Goal: Information Seeking & Learning: Learn about a topic

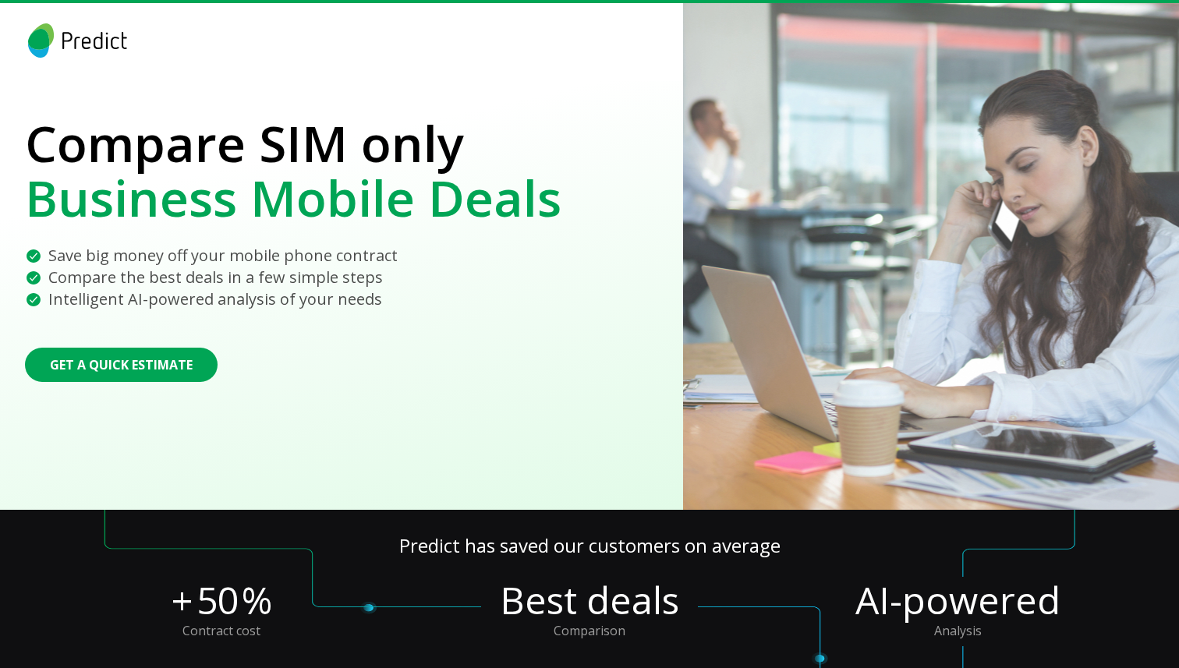
scroll to position [1667, 0]
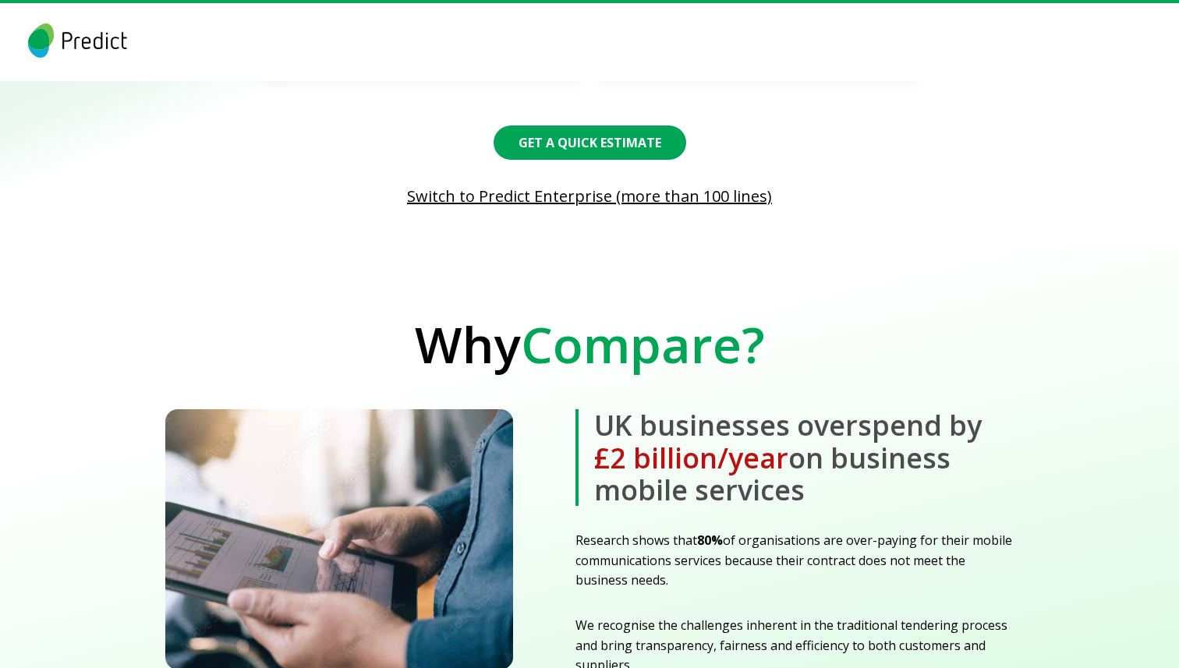
click at [608, 409] on b "UK businesses overspend by £2 billion/year on business mobile services" at bounding box center [795, 457] width 438 height 97
click at [602, 409] on b "UK businesses overspend by £2 billion/year on business mobile services" at bounding box center [795, 457] width 438 height 97
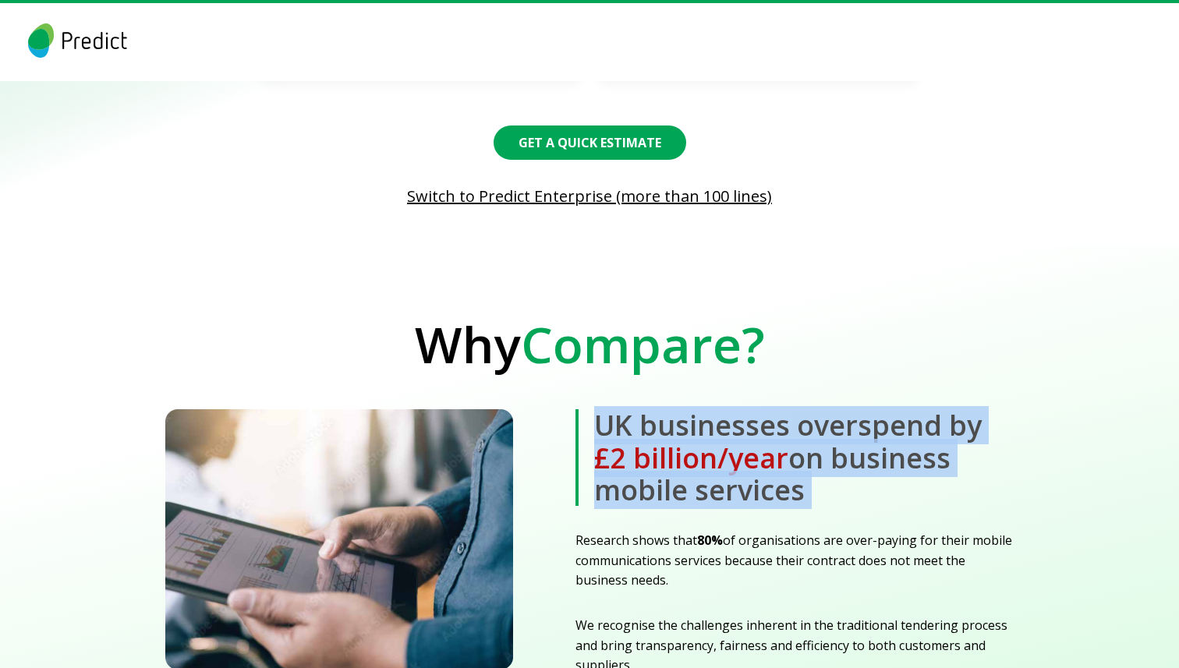
drag, startPoint x: 602, startPoint y: 403, endPoint x: 802, endPoint y: 460, distance: 207.6
click at [802, 460] on b "UK businesses overspend by £2 billion/year on business mobile services" at bounding box center [795, 457] width 438 height 97
drag, startPoint x: 802, startPoint y: 460, endPoint x: 615, endPoint y: 392, distance: 199.1
click at [615, 409] on b "UK businesses overspend by £2 billion/year on business mobile services" at bounding box center [795, 457] width 438 height 97
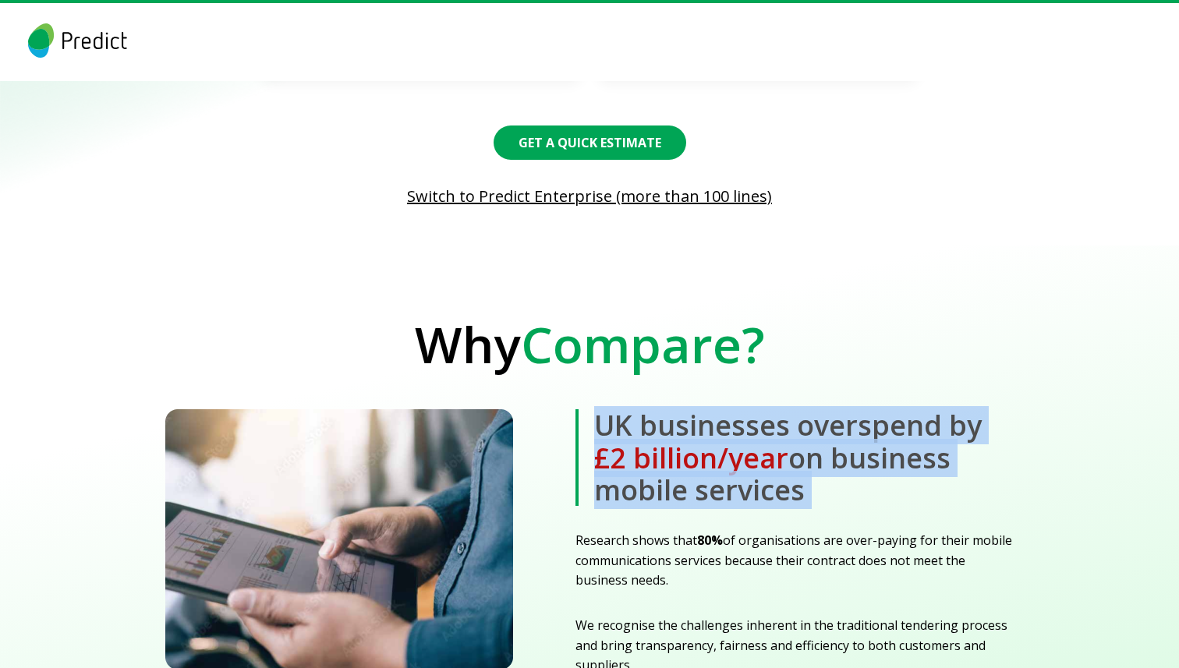
click at [615, 409] on b "UK businesses overspend by £2 billion/year on business mobile services" at bounding box center [795, 457] width 438 height 97
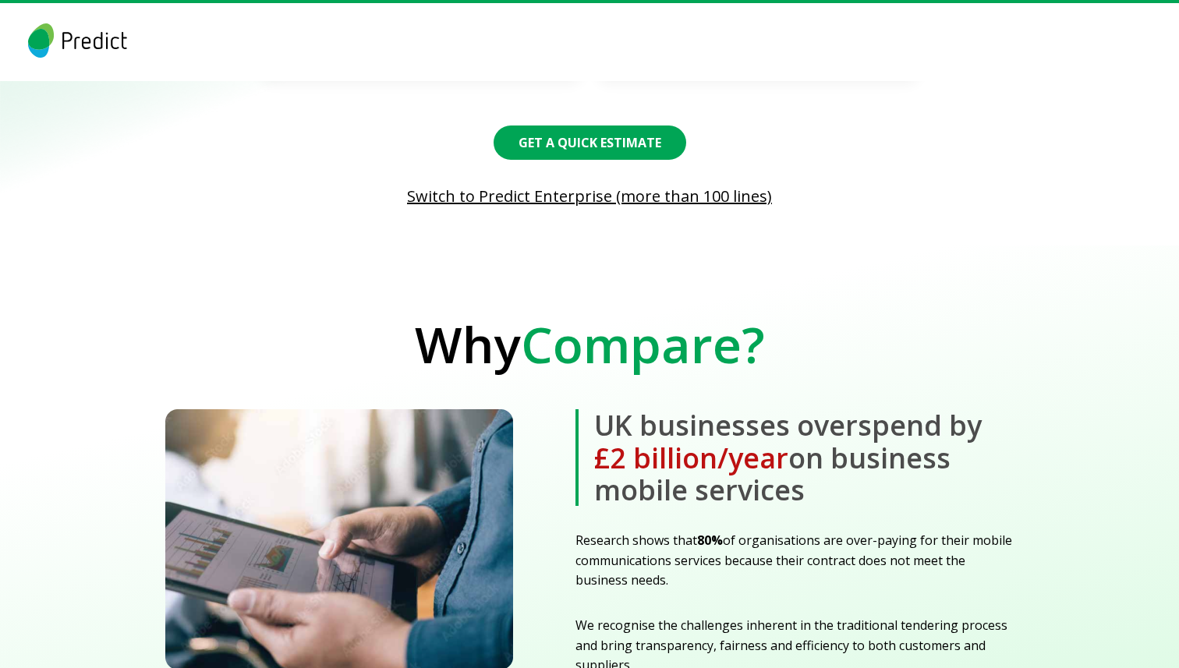
drag, startPoint x: 615, startPoint y: 392, endPoint x: 794, endPoint y: 459, distance: 191.2
click at [794, 459] on b "UK businesses overspend by £2 billion/year on business mobile services" at bounding box center [795, 457] width 438 height 97
drag, startPoint x: 794, startPoint y: 459, endPoint x: 448, endPoint y: 307, distance: 377.5
click at [448, 307] on section "Why Compare? UK businesses overspend by £2 billion/year on business mobile serv…" at bounding box center [589, 500] width 1179 height 509
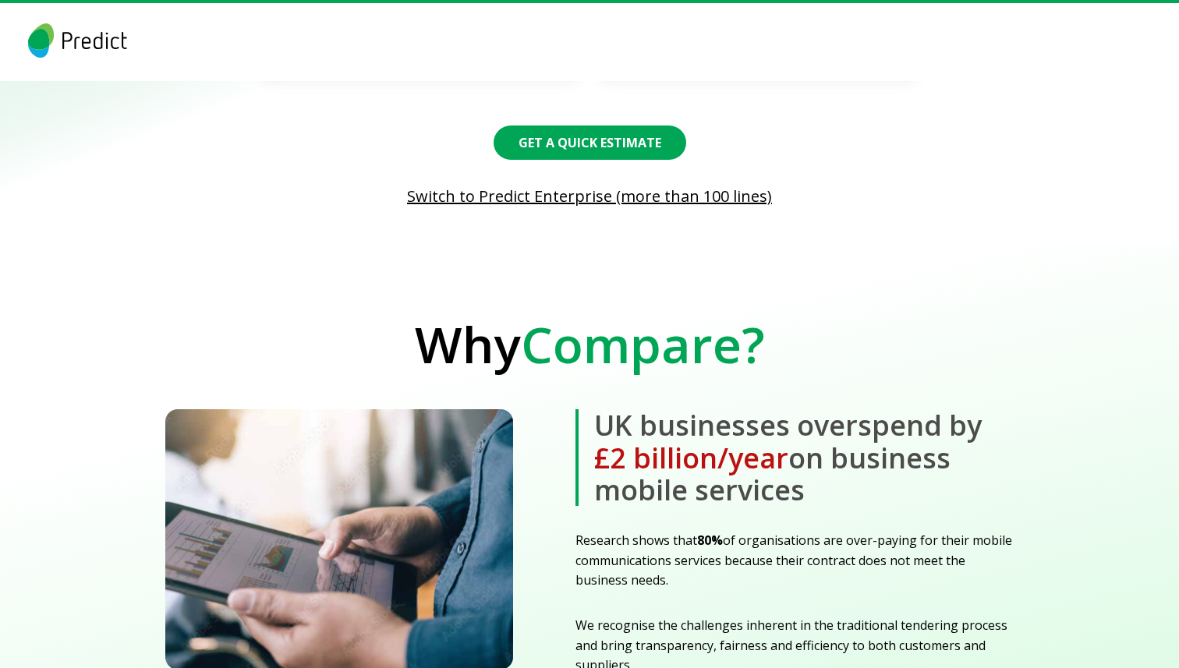
click at [413, 331] on h2 "Why Compare?" at bounding box center [589, 326] width 1179 height 92
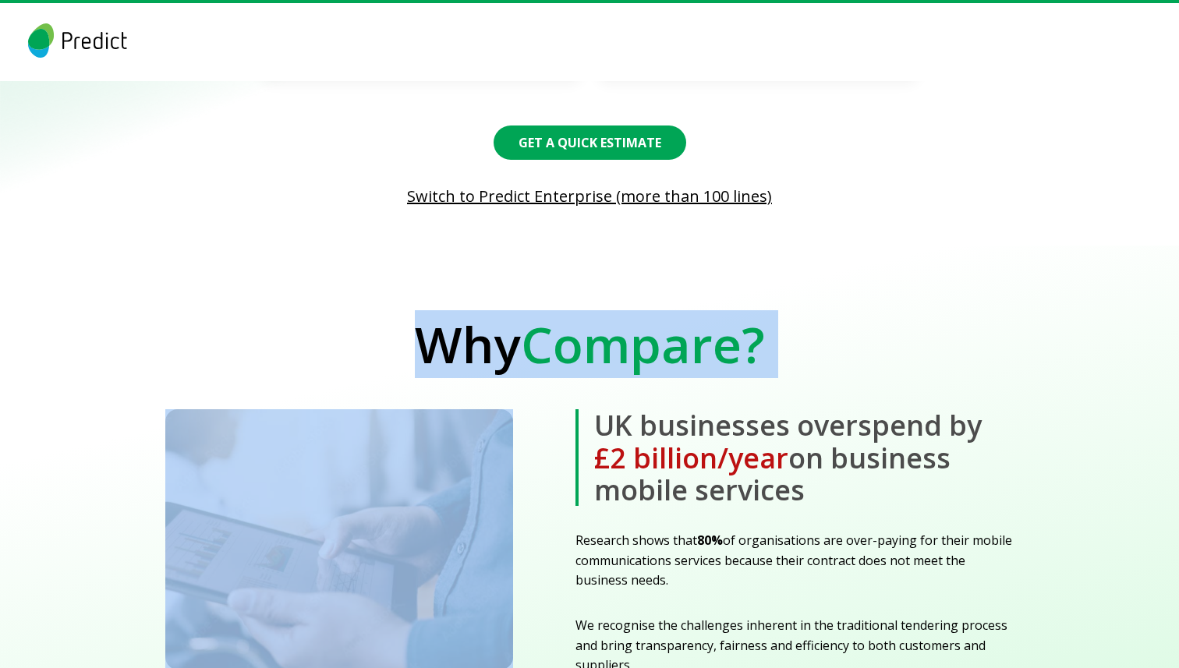
drag, startPoint x: 413, startPoint y: 331, endPoint x: 770, endPoint y: 333, distance: 356.4
click at [770, 333] on h2 "Why Compare?" at bounding box center [589, 326] width 1179 height 92
click at [404, 280] on h2 "Why Compare?" at bounding box center [589, 326] width 1179 height 92
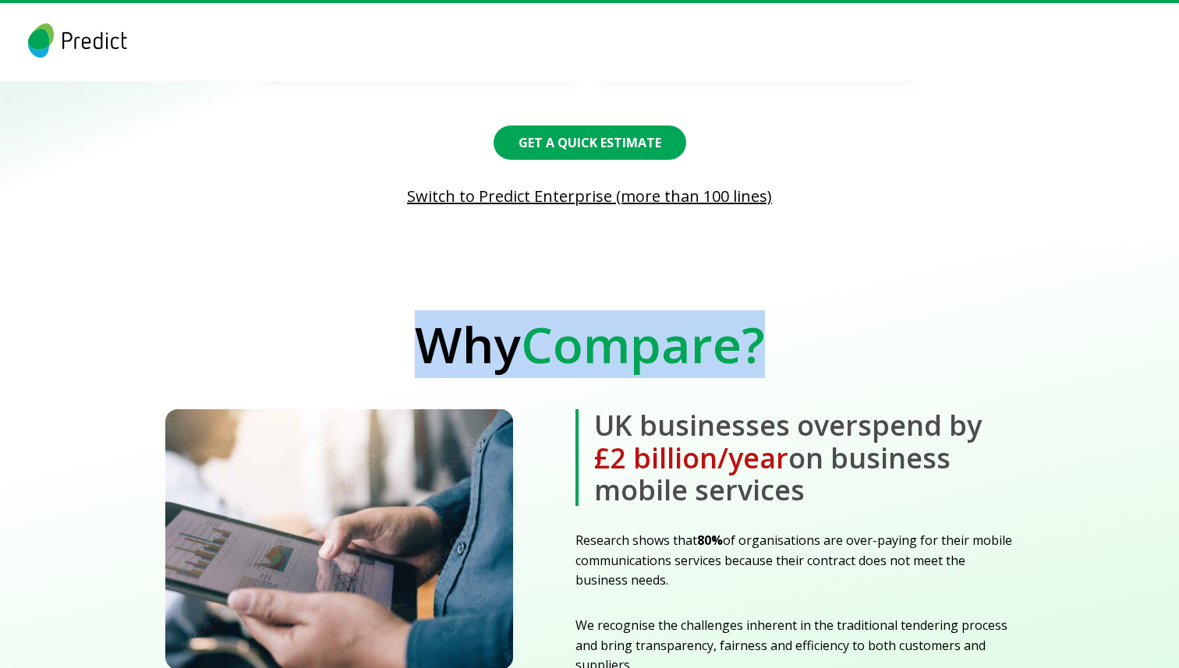
drag, startPoint x: 404, startPoint y: 275, endPoint x: 804, endPoint y: 335, distance: 404.6
click at [804, 335] on h2 "Why Compare?" at bounding box center [589, 326] width 1179 height 92
click at [845, 324] on h2 "Why Compare?" at bounding box center [589, 326] width 1179 height 92
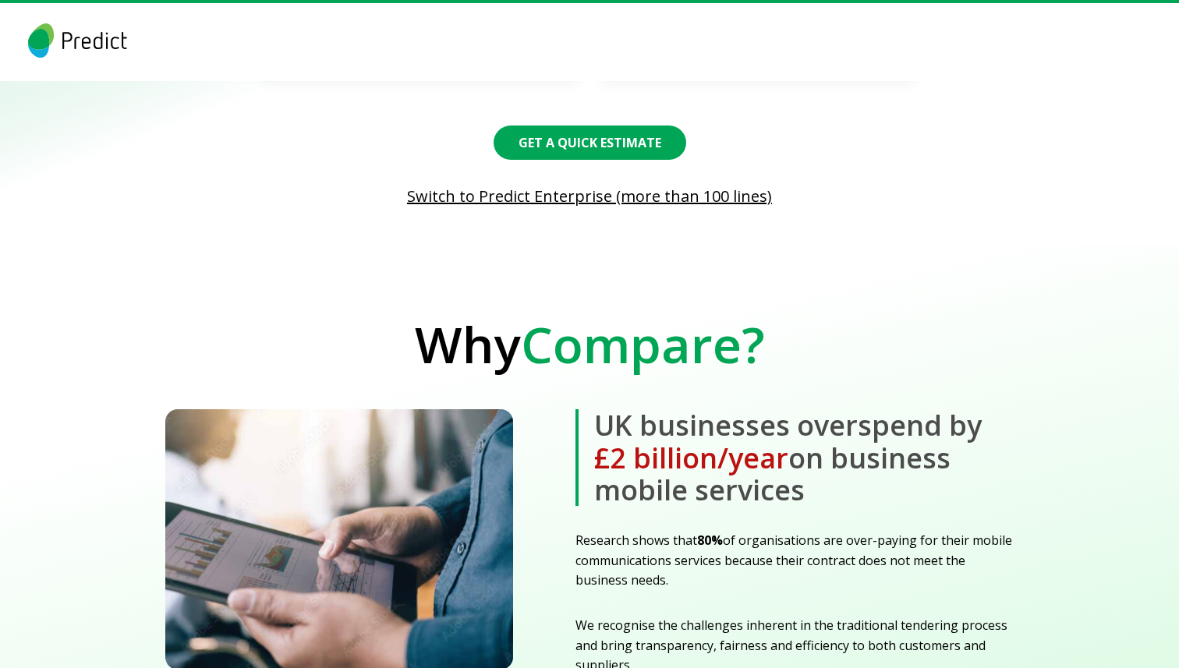
drag, startPoint x: 601, startPoint y: 392, endPoint x: 863, endPoint y: 469, distance: 273.0
click at [863, 469] on b "UK businesses overspend by £2 billion/year on business mobile services" at bounding box center [795, 457] width 438 height 97
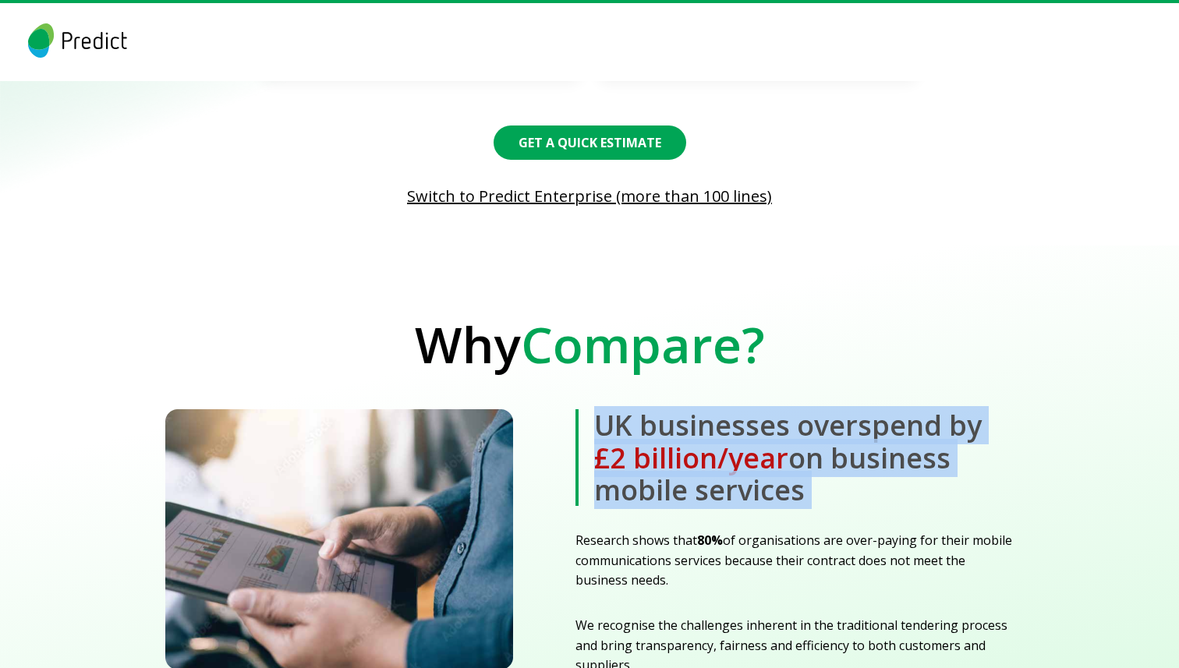
drag, startPoint x: 863, startPoint y: 469, endPoint x: 591, endPoint y: 402, distance: 279.4
click at [591, 409] on b "UK businesses overspend by £2 billion/year on business mobile services" at bounding box center [795, 457] width 438 height 97
drag, startPoint x: 591, startPoint y: 402, endPoint x: 874, endPoint y: 469, distance: 290.0
click at [874, 469] on b "UK businesses overspend by £2 billion/year on business mobile services" at bounding box center [795, 457] width 438 height 97
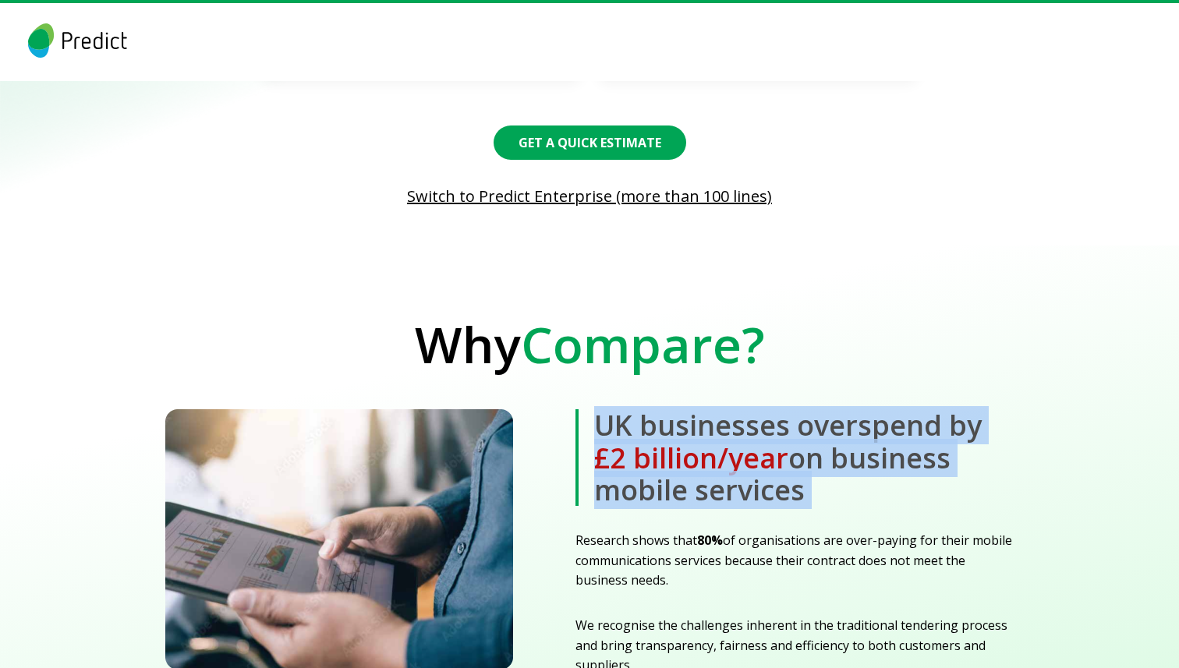
click at [874, 469] on b "UK businesses overspend by £2 billion/year on business mobile services" at bounding box center [795, 457] width 438 height 97
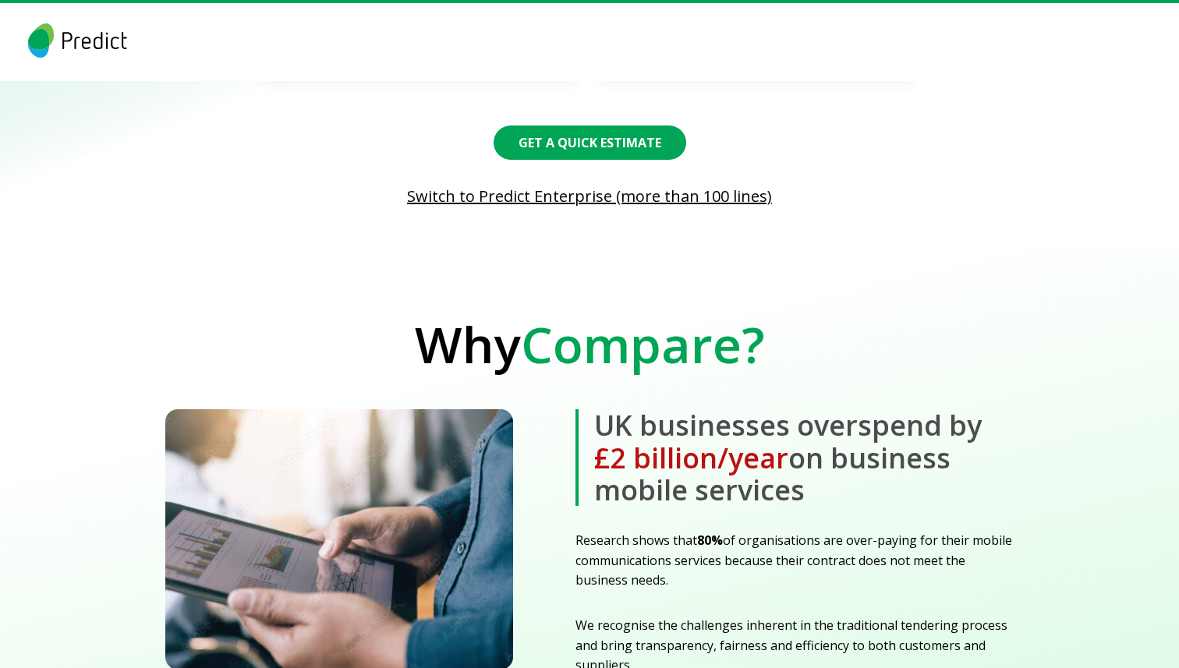
click at [803, 474] on b "UK businesses overspend by £2 billion/year on business mobile services" at bounding box center [795, 457] width 438 height 97
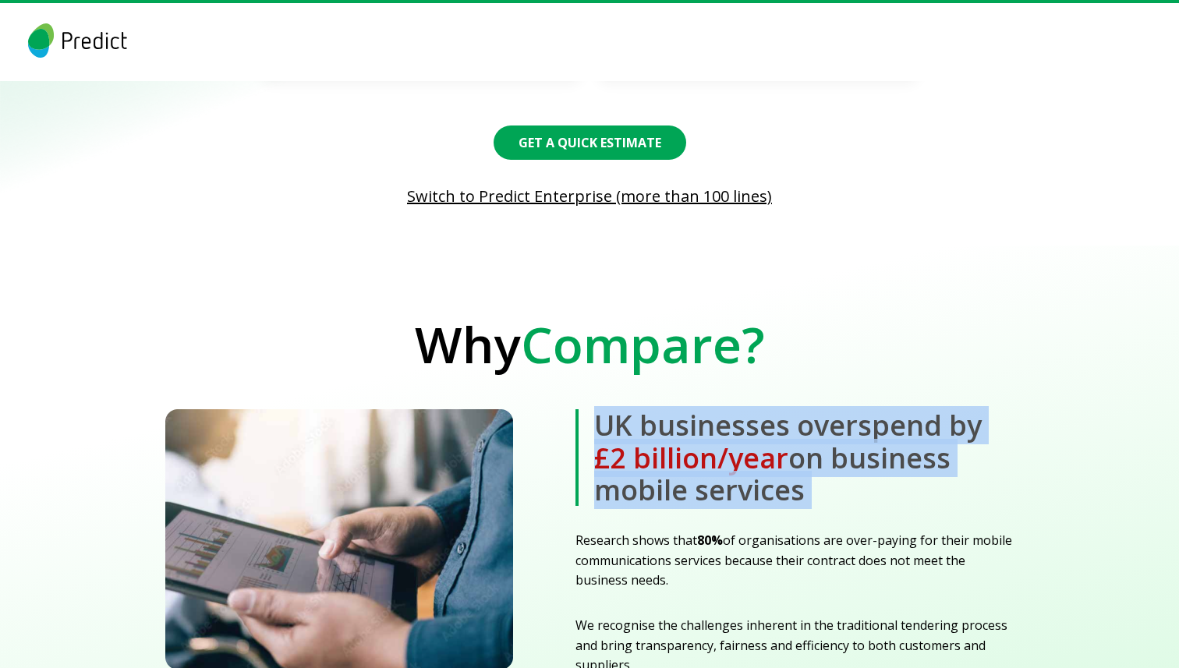
drag, startPoint x: 803, startPoint y: 474, endPoint x: 609, endPoint y: 399, distance: 207.7
click at [609, 409] on b "UK businesses overspend by £2 billion/year on business mobile services" at bounding box center [795, 457] width 438 height 97
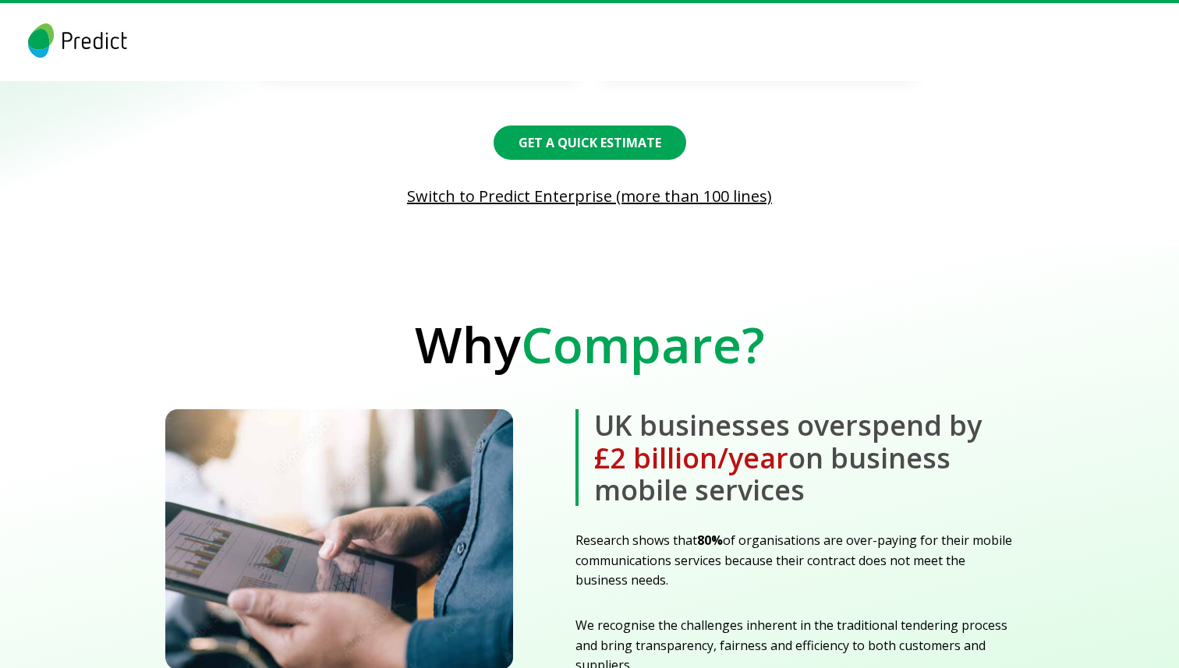
drag, startPoint x: 609, startPoint y: 399, endPoint x: 791, endPoint y: 466, distance: 193.7
click at [791, 466] on b "UK businesses overspend by £2 billion/year on business mobile services" at bounding box center [795, 457] width 438 height 97
drag, startPoint x: 791, startPoint y: 466, endPoint x: 611, endPoint y: 404, distance: 189.7
click at [611, 409] on b "UK businesses overspend by £2 billion/year on business mobile services" at bounding box center [795, 457] width 438 height 97
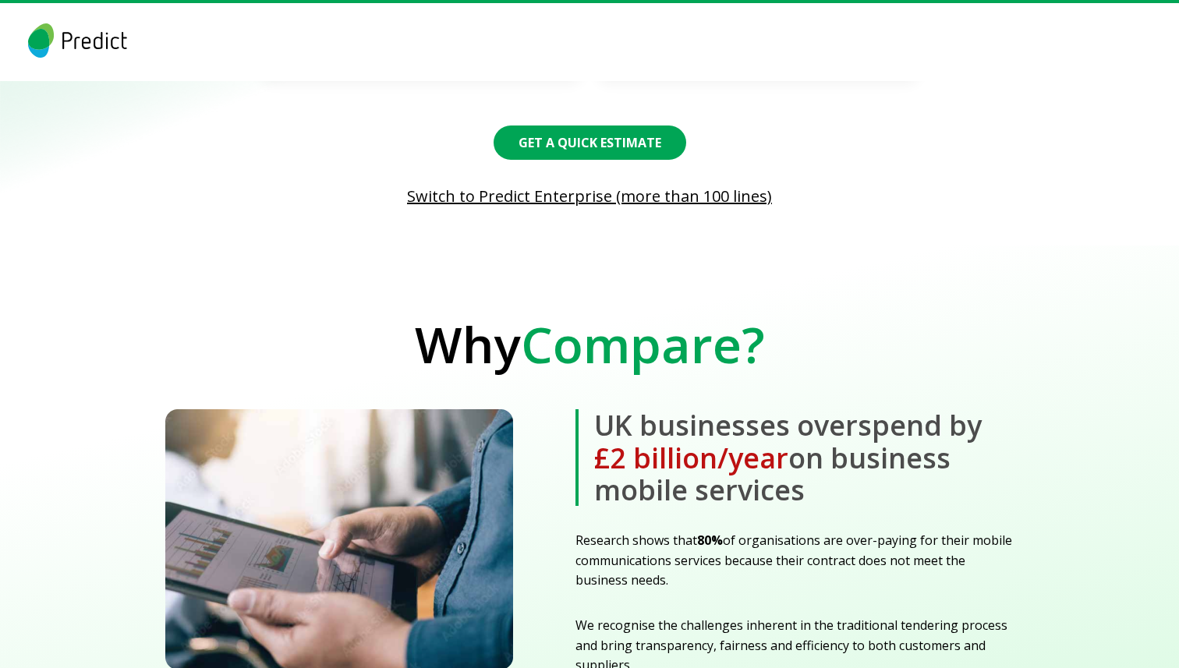
click at [611, 409] on b "UK businesses overspend by £2 billion/year on business mobile services" at bounding box center [795, 457] width 438 height 97
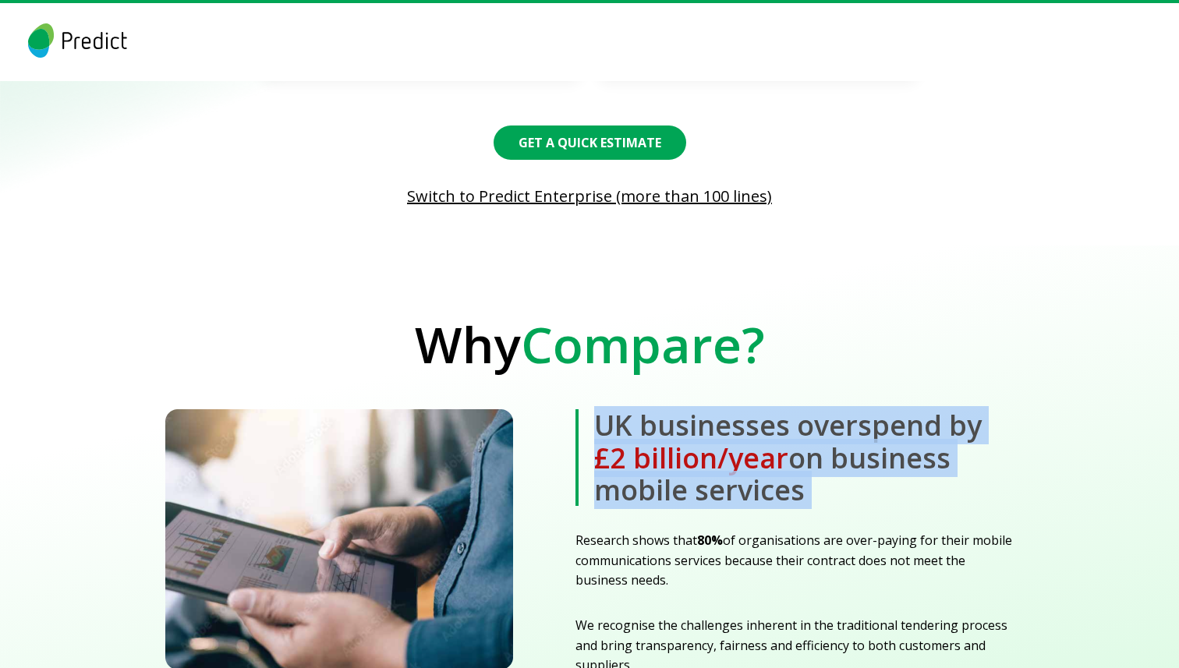
drag, startPoint x: 611, startPoint y: 404, endPoint x: 812, endPoint y: 457, distance: 207.3
click at [812, 457] on b "UK businesses overspend by £2 billion/year on business mobile services" at bounding box center [795, 457] width 438 height 97
drag, startPoint x: 812, startPoint y: 457, endPoint x: 614, endPoint y: 407, distance: 204.3
click at [614, 409] on b "UK businesses overspend by £2 billion/year on business mobile services" at bounding box center [795, 457] width 438 height 97
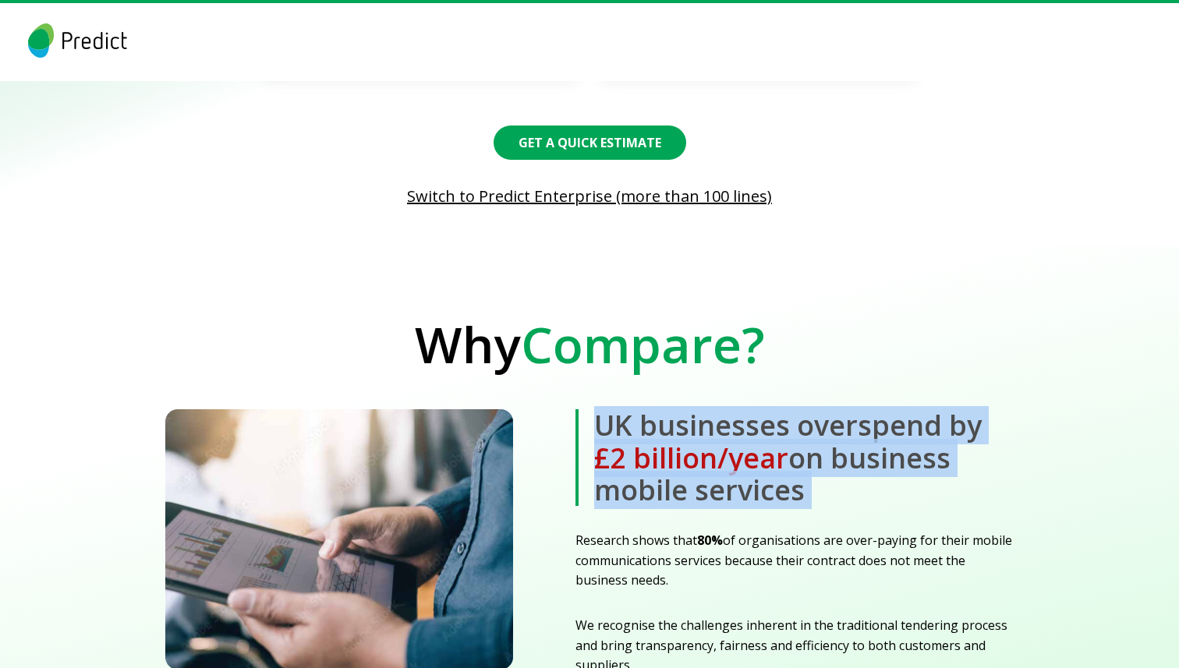
click at [614, 409] on b "UK businesses overspend by £2 billion/year on business mobile services" at bounding box center [795, 457] width 438 height 97
drag, startPoint x: 614, startPoint y: 407, endPoint x: 810, endPoint y: 467, distance: 205.5
click at [810, 467] on b "UK businesses overspend by £2 billion/year on business mobile services" at bounding box center [795, 457] width 438 height 97
drag, startPoint x: 810, startPoint y: 467, endPoint x: 628, endPoint y: 395, distance: 196.1
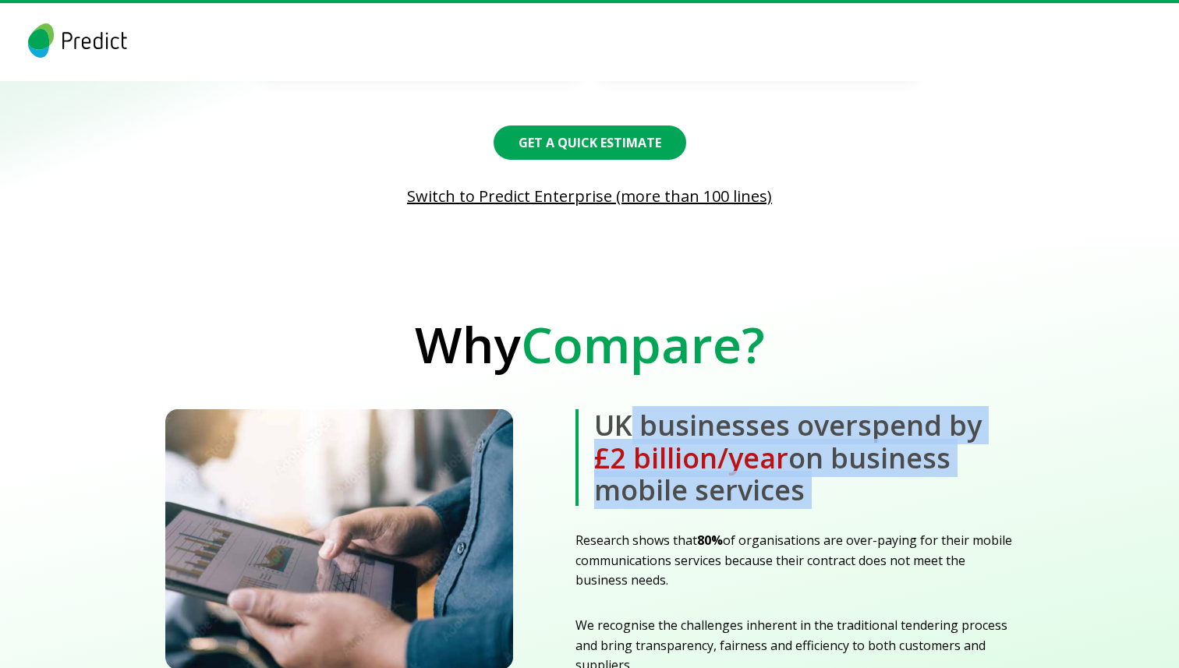
click at [628, 409] on b "UK businesses overspend by £2 billion/year on business mobile services" at bounding box center [795, 457] width 438 height 97
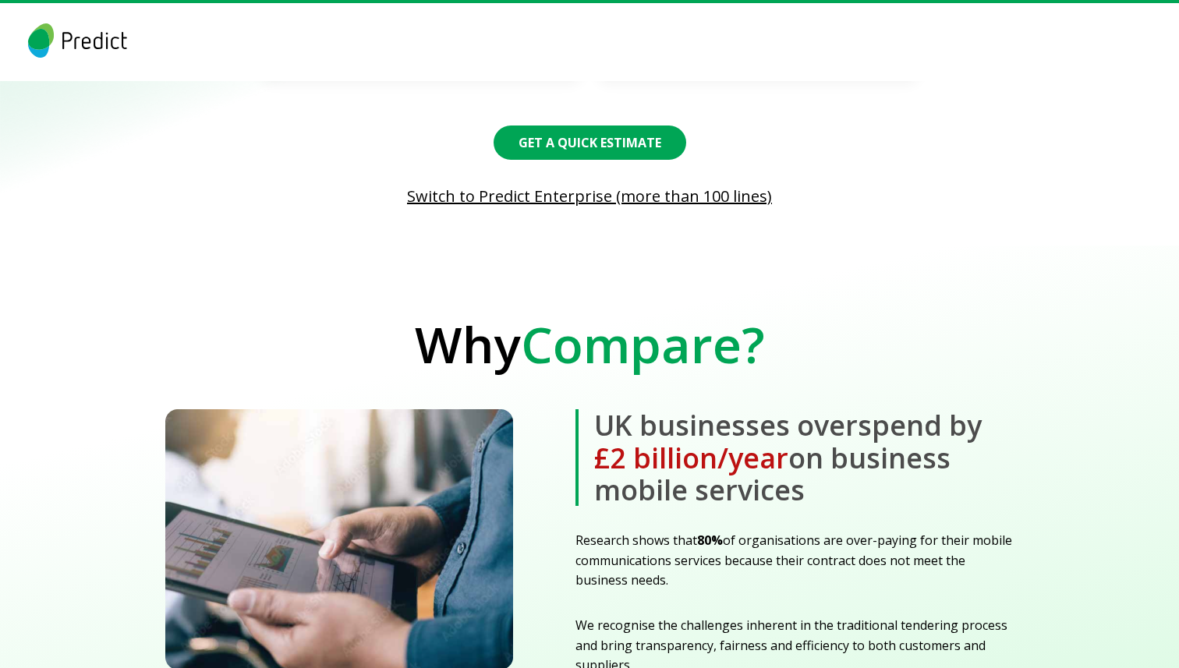
click at [600, 409] on b "UK businesses overspend by £2 billion/year on business mobile services" at bounding box center [795, 457] width 438 height 97
drag, startPoint x: 600, startPoint y: 395, endPoint x: 618, endPoint y: 398, distance: 19.0
click at [618, 409] on b "UK businesses overspend by £2 billion/year on business mobile services" at bounding box center [795, 457] width 438 height 97
click at [650, 409] on b "UK businesses overspend by £2 billion/year on business mobile services" at bounding box center [795, 457] width 438 height 97
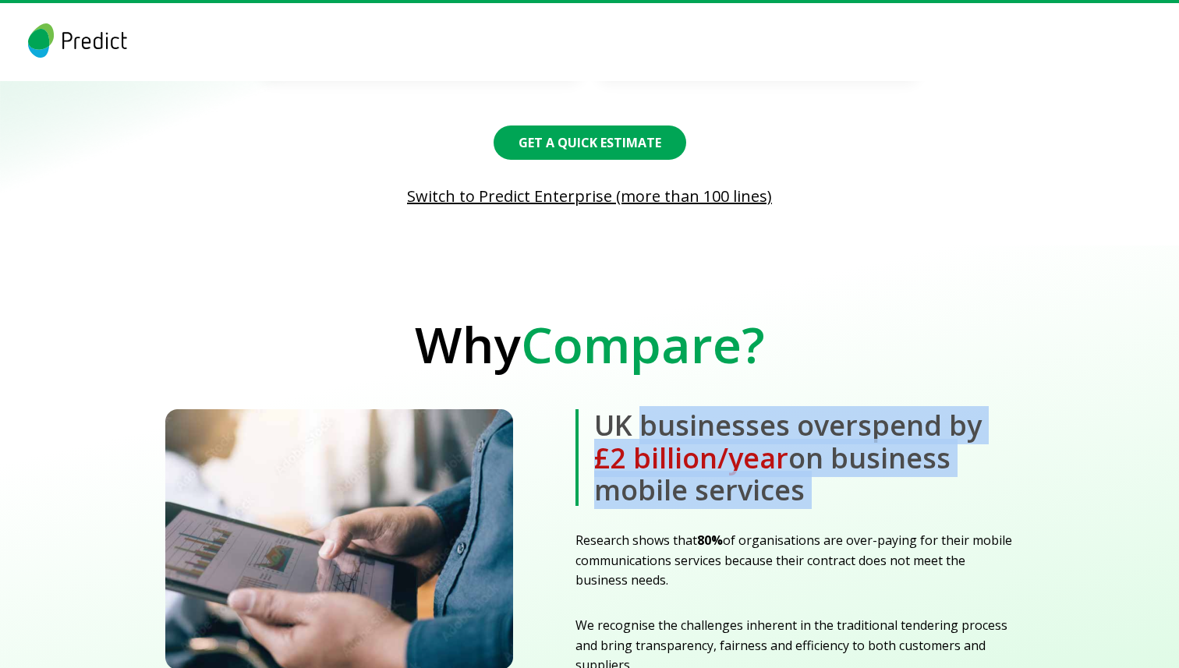
drag, startPoint x: 650, startPoint y: 400, endPoint x: 799, endPoint y: 463, distance: 162.5
click at [799, 463] on b "UK businesses overspend by £2 billion/year on business mobile services" at bounding box center [795, 457] width 438 height 97
drag, startPoint x: 799, startPoint y: 463, endPoint x: 592, endPoint y: 400, distance: 216.9
click at [592, 409] on b "UK businesses overspend by £2 billion/year on business mobile services" at bounding box center [795, 457] width 438 height 97
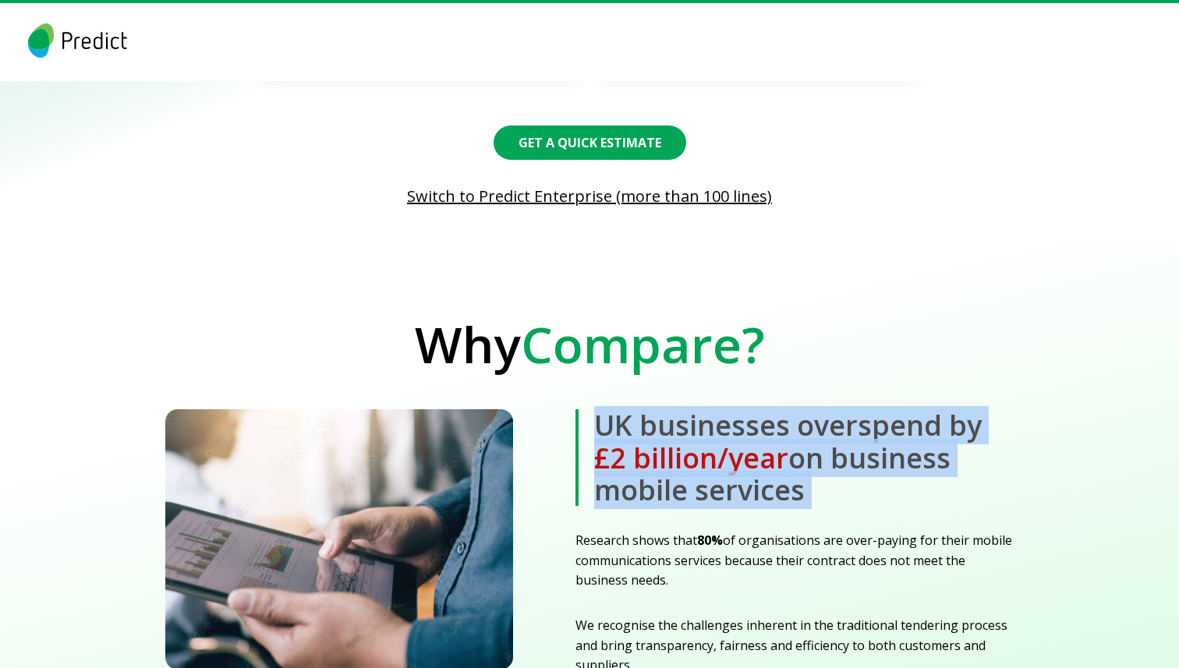
click at [604, 409] on b "UK businesses overspend by £2 billion/year on business mobile services" at bounding box center [795, 457] width 438 height 97
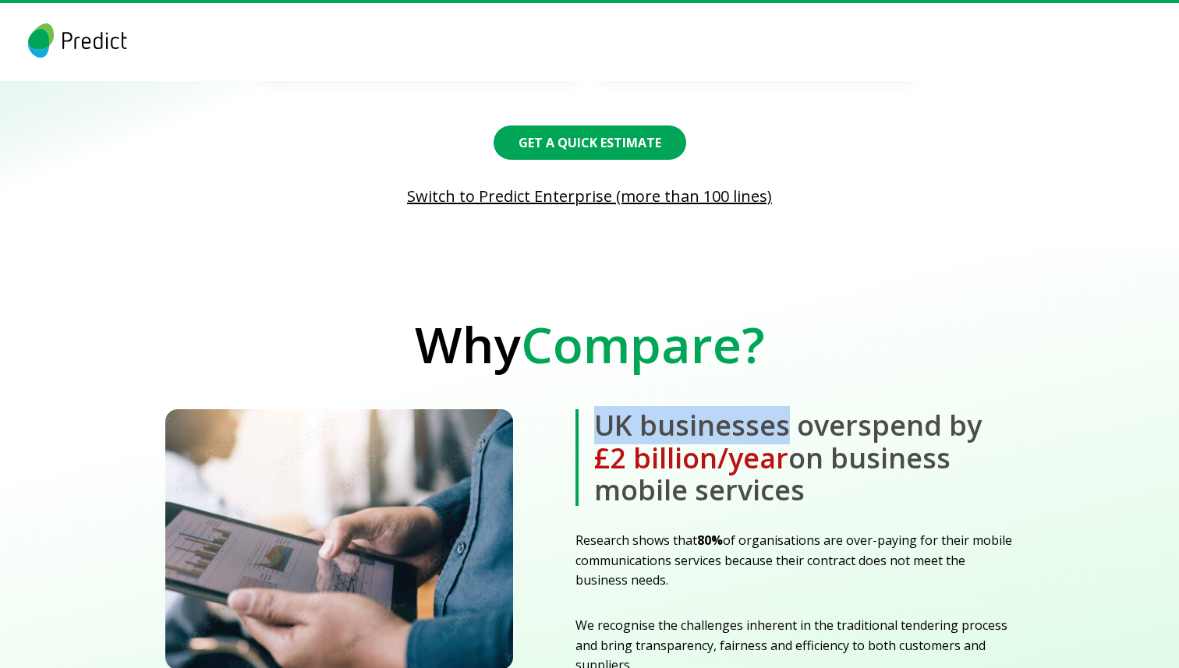
drag, startPoint x: 604, startPoint y: 398, endPoint x: 743, endPoint y: 395, distance: 138.9
click at [743, 409] on b "UK businesses overspend by £2 billion/year on business mobile services" at bounding box center [795, 457] width 438 height 97
drag, startPoint x: 743, startPoint y: 395, endPoint x: 609, endPoint y: 392, distance: 133.4
click at [609, 409] on b "UK businesses overspend by £2 billion/year on business mobile services" at bounding box center [795, 457] width 438 height 97
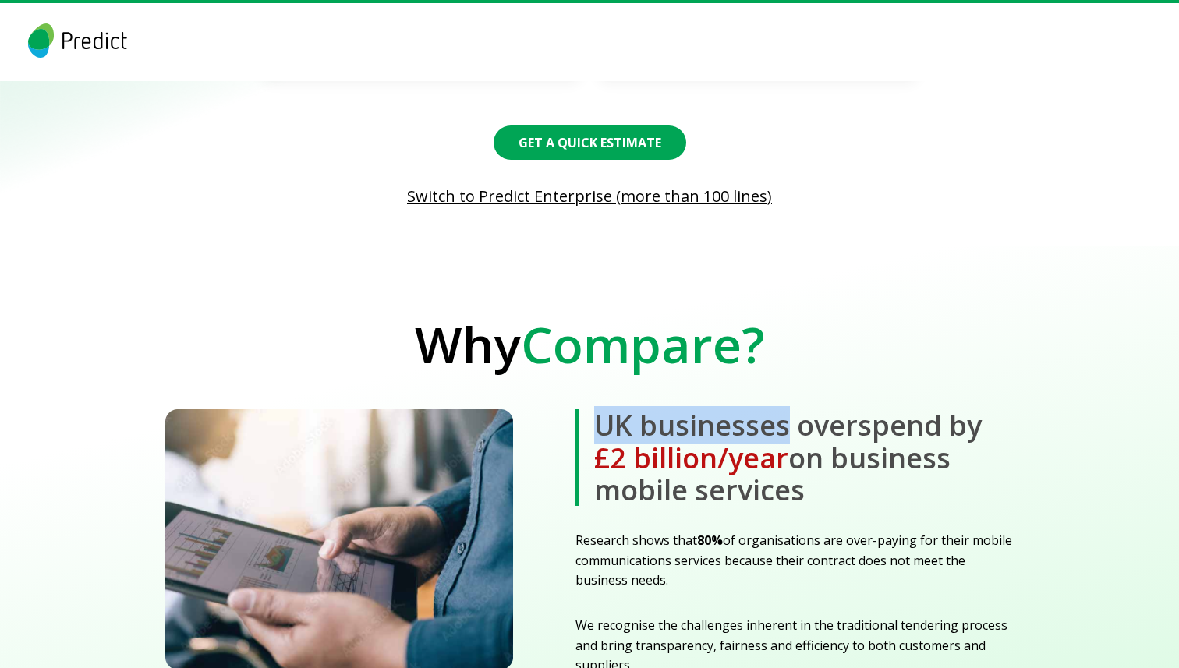
click at [609, 409] on b "UK businesses overspend by £2 billion/year on business mobile services" at bounding box center [795, 457] width 438 height 97
drag, startPoint x: 609, startPoint y: 392, endPoint x: 759, endPoint y: 397, distance: 149.8
click at [759, 409] on b "UK businesses overspend by £2 billion/year on business mobile services" at bounding box center [795, 457] width 438 height 97
click at [799, 409] on b "UK businesses overspend by £2 billion/year on business mobile services" at bounding box center [795, 457] width 438 height 97
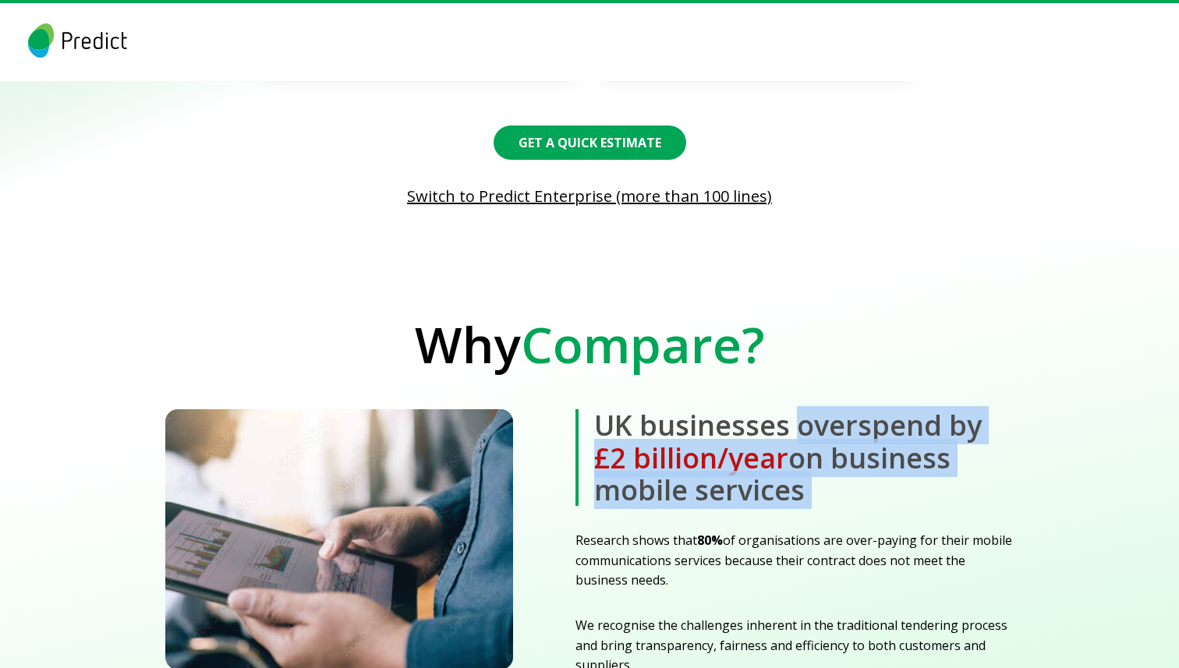
drag, startPoint x: 799, startPoint y: 401, endPoint x: 798, endPoint y: 473, distance: 72.5
click at [798, 473] on b "UK businesses overspend by £2 billion/year on business mobile services" at bounding box center [795, 457] width 438 height 97
drag, startPoint x: 798, startPoint y: 473, endPoint x: 610, endPoint y: 399, distance: 202.3
click at [610, 409] on b "UK businesses overspend by £2 billion/year on business mobile services" at bounding box center [795, 457] width 438 height 97
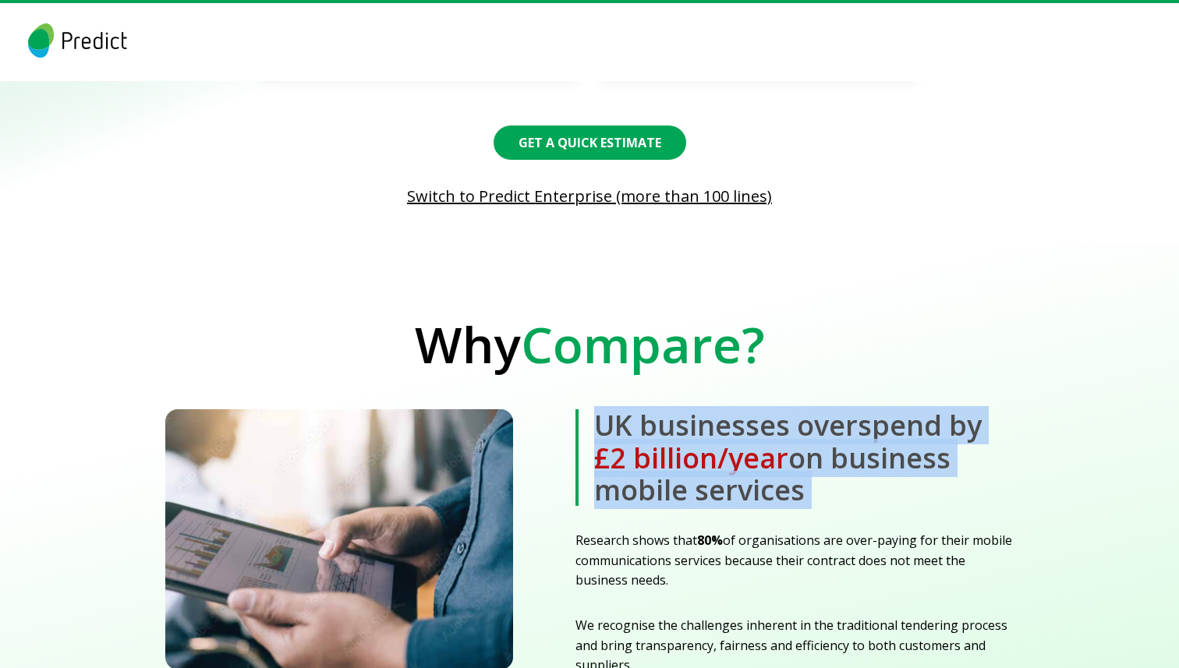
click at [610, 409] on b "UK businesses overspend by £2 billion/year on business mobile services" at bounding box center [795, 457] width 438 height 97
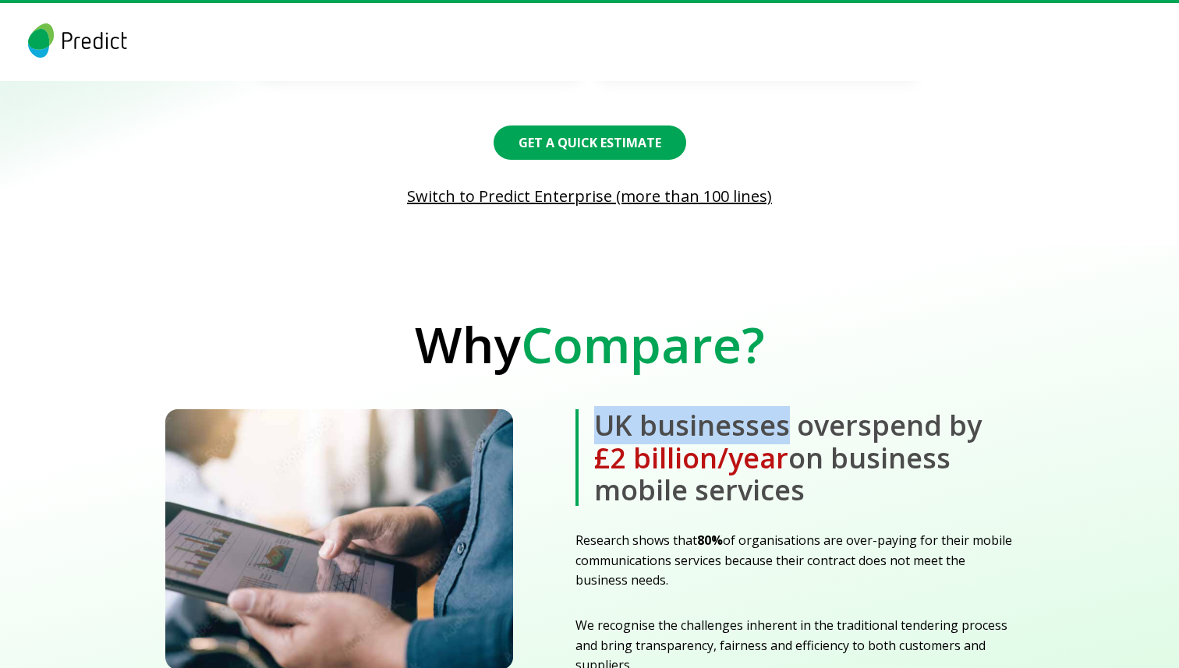
drag, startPoint x: 610, startPoint y: 399, endPoint x: 756, endPoint y: 402, distance: 145.9
click at [756, 409] on b "UK businesses overspend by £2 billion/year on business mobile services" at bounding box center [795, 457] width 438 height 97
click at [817, 409] on b "UK businesses overspend by £2 billion/year on business mobile services" at bounding box center [795, 457] width 438 height 97
drag, startPoint x: 817, startPoint y: 399, endPoint x: 785, endPoint y: 472, distance: 79.6
click at [785, 472] on b "UK businesses overspend by £2 billion/year on business mobile services" at bounding box center [795, 457] width 438 height 97
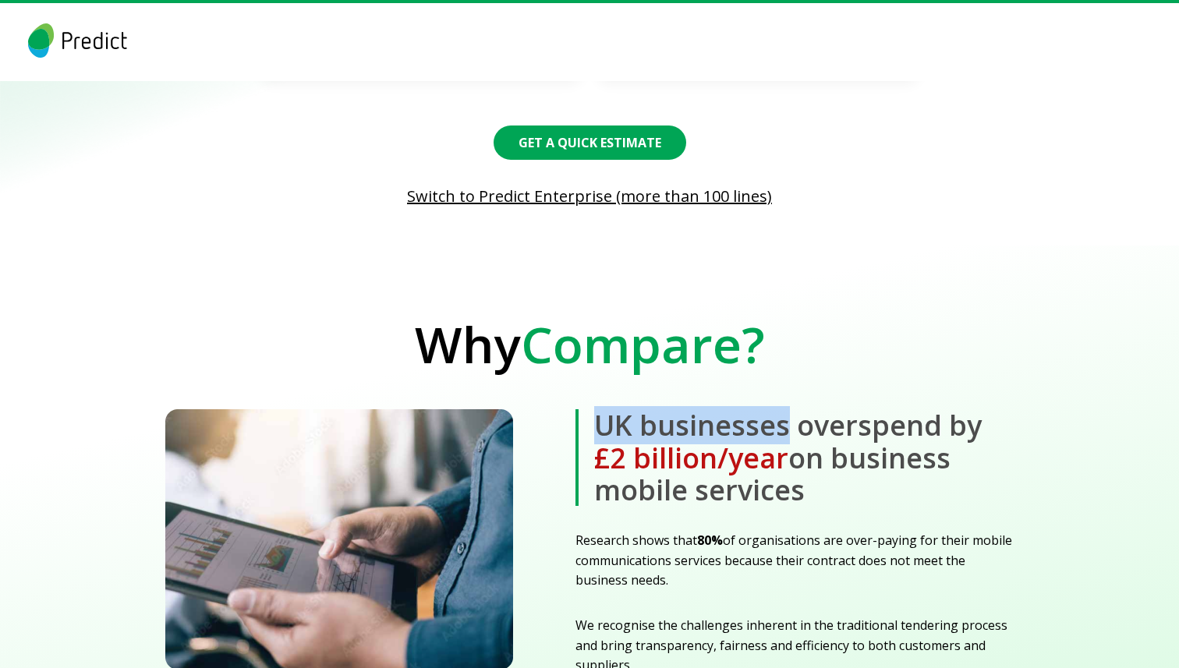
click at [785, 472] on b "UK businesses overspend by £2 billion/year on business mobile services" at bounding box center [795, 457] width 438 height 97
drag, startPoint x: 785, startPoint y: 472, endPoint x: 594, endPoint y: 413, distance: 199.1
click at [594, 413] on b "UK businesses overspend by £2 billion/year on business mobile services" at bounding box center [795, 457] width 438 height 97
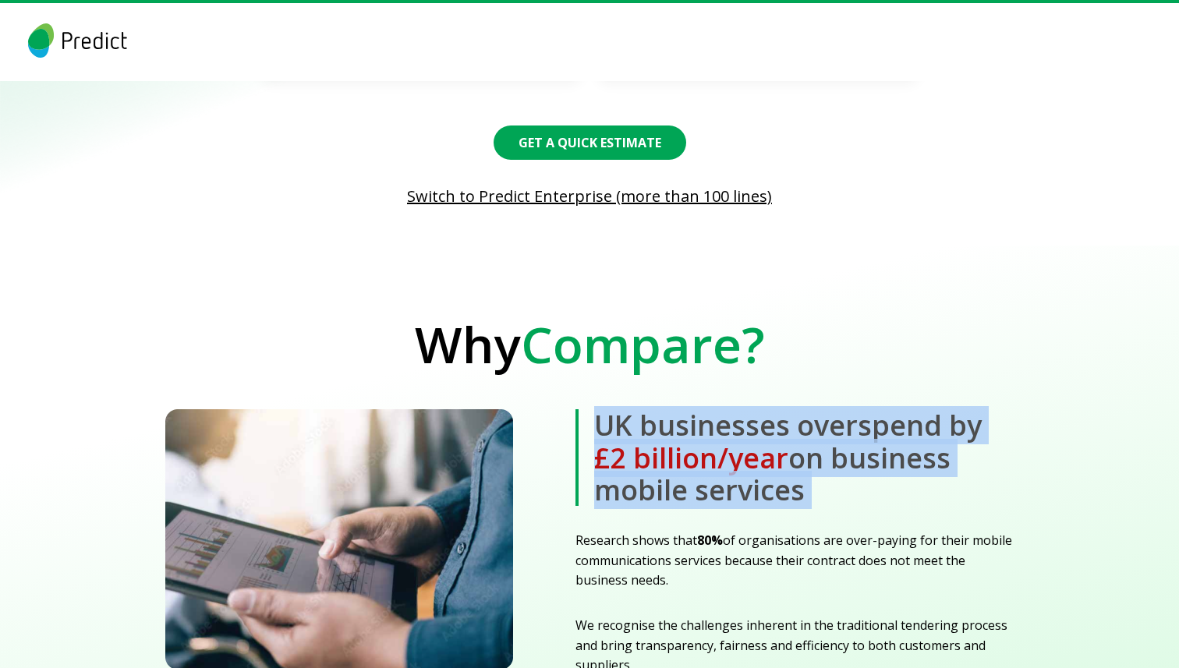
drag, startPoint x: 594, startPoint y: 413, endPoint x: 776, endPoint y: 493, distance: 198.4
click at [776, 493] on div "UK businesses overspend by £2 billion/year on business mobile services Research…" at bounding box center [795, 542] width 438 height 267
click at [792, 480] on b "UK businesses overspend by £2 billion/year on business mobile services" at bounding box center [795, 457] width 438 height 97
drag, startPoint x: 792, startPoint y: 480, endPoint x: 597, endPoint y: 399, distance: 211.5
click at [597, 409] on b "UK businesses overspend by £2 billion/year on business mobile services" at bounding box center [795, 457] width 438 height 97
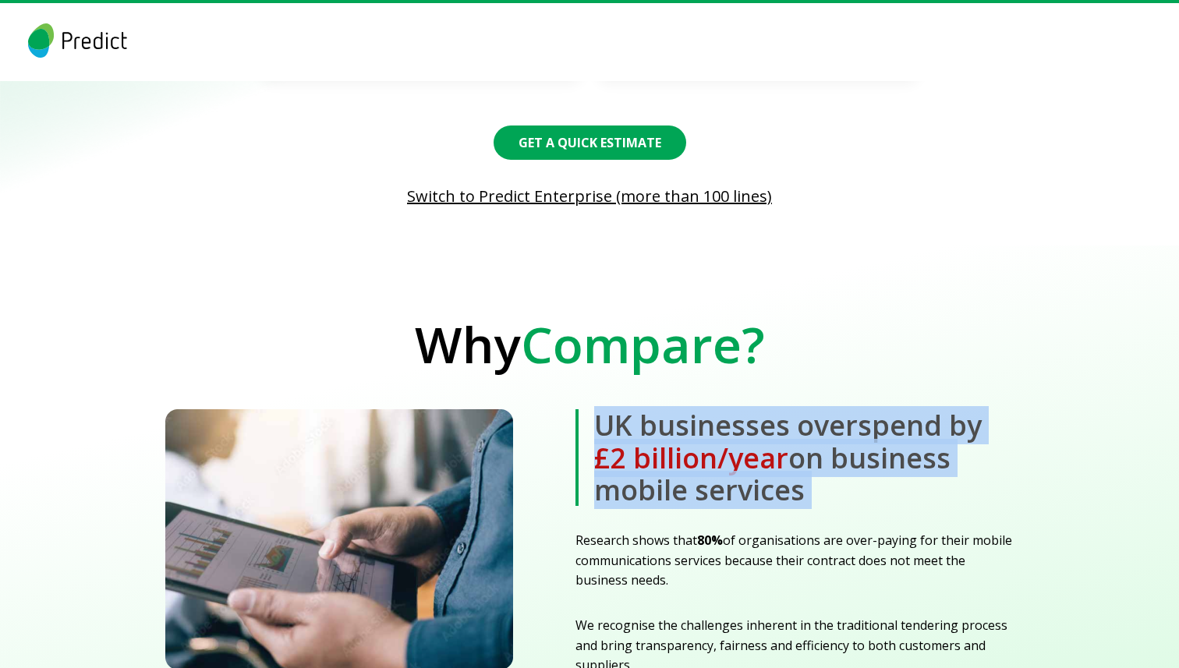
click at [597, 409] on b "UK businesses overspend by £2 billion/year on business mobile services" at bounding box center [795, 457] width 438 height 97
drag, startPoint x: 597, startPoint y: 399, endPoint x: 782, endPoint y: 473, distance: 199.4
click at [782, 473] on b "UK businesses overspend by £2 billion/year on business mobile services" at bounding box center [795, 457] width 438 height 97
